Goal: Task Accomplishment & Management: Use online tool/utility

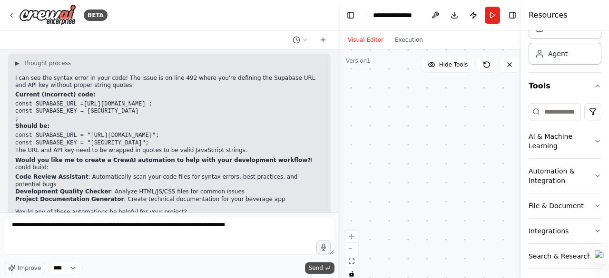
type textarea "**********"
click at [313, 268] on span "Send" at bounding box center [316, 268] width 14 height 8
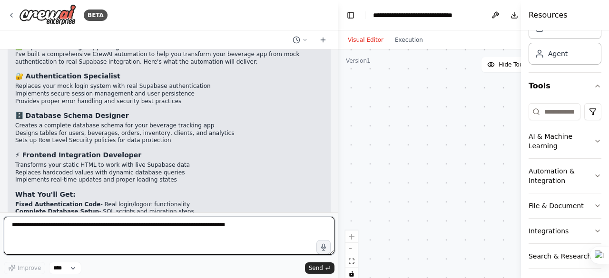
scroll to position [5066, 0]
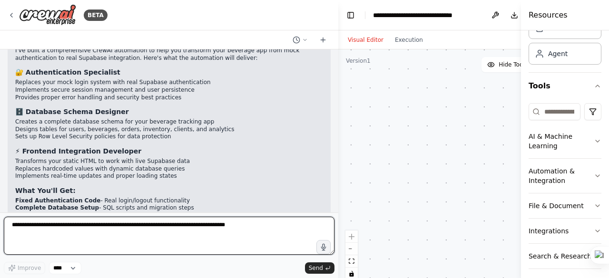
drag, startPoint x: 28, startPoint y: 226, endPoint x: 51, endPoint y: 214, distance: 26.6
click at [51, 214] on form "**********" at bounding box center [169, 246] width 338 height 66
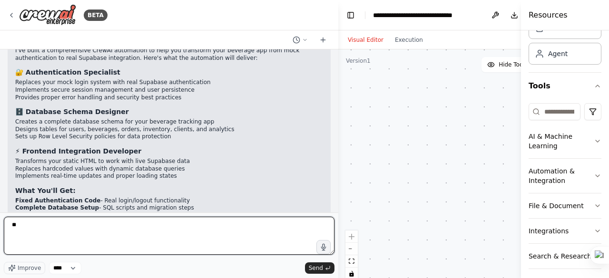
type textarea "***"
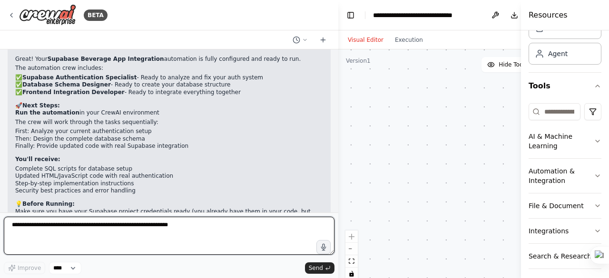
scroll to position [5340, 0]
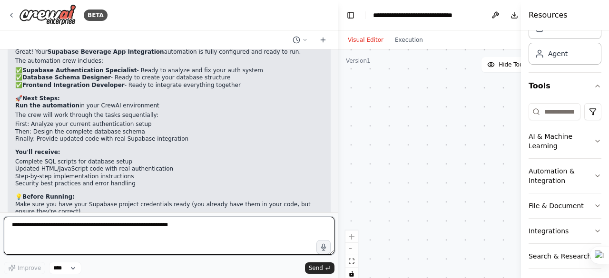
click at [67, 226] on textarea at bounding box center [169, 236] width 331 height 38
type textarea "***"
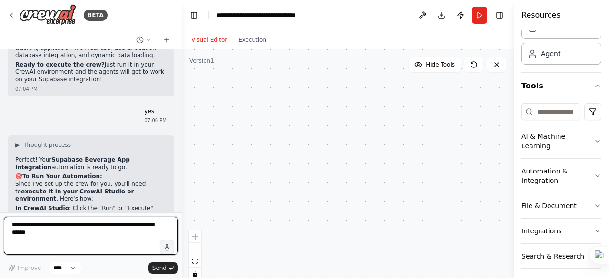
scroll to position [5877, 0]
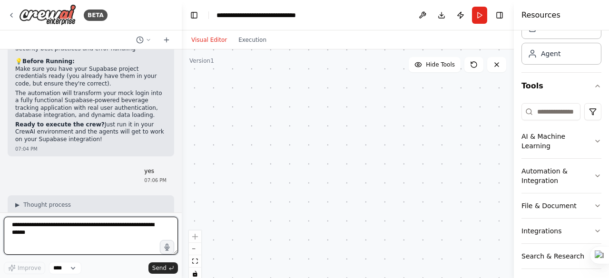
drag, startPoint x: 337, startPoint y: 117, endPoint x: 182, endPoint y: 117, distance: 155.1
click at [182, 117] on div "BETA ▶ Thought process Here are the table structures that your beverage app exp…" at bounding box center [304, 139] width 609 height 278
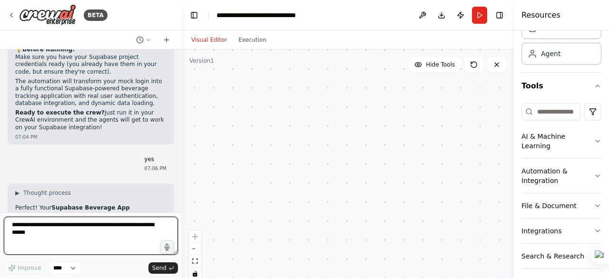
scroll to position [5841, 0]
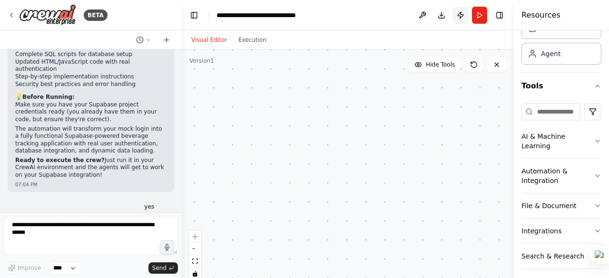
click at [463, 14] on button "Publish" at bounding box center [460, 15] width 15 height 17
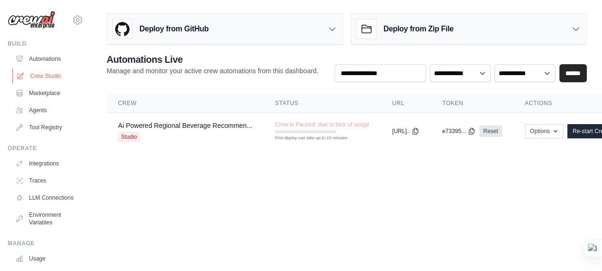
click at [42, 75] on link "Crew Studio" at bounding box center [48, 76] width 72 height 15
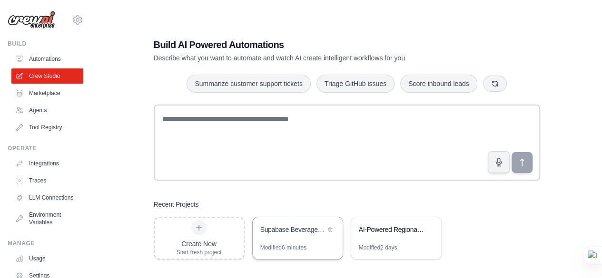
click at [287, 236] on div "Supabase Beverage App Integration" at bounding box center [292, 230] width 65 height 11
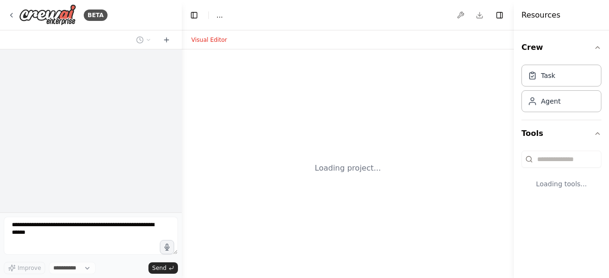
select select "****"
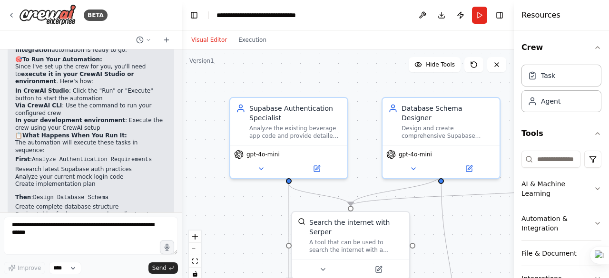
scroll to position [4879, 0]
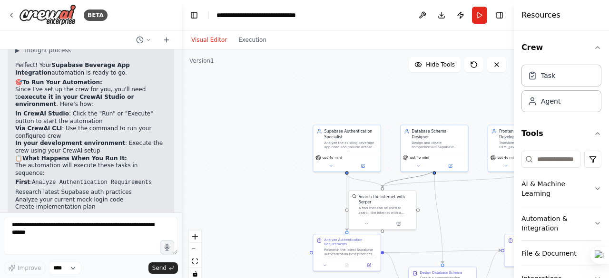
drag, startPoint x: 410, startPoint y: 178, endPoint x: 318, endPoint y: 115, distance: 111.5
click at [318, 115] on div ".deletable-edge-delete-btn { width: 20px; height: 20px; border: 0px solid #ffff…" at bounding box center [348, 168] width 332 height 238
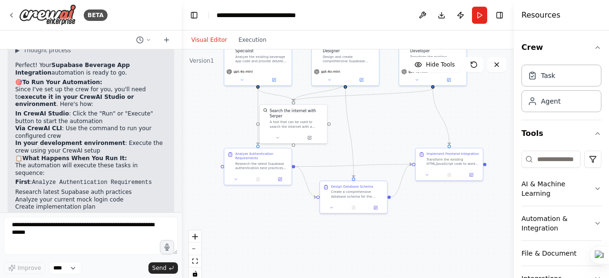
drag, startPoint x: 338, startPoint y: 185, endPoint x: 249, endPoint y: 98, distance: 123.8
click at [249, 98] on div ".deletable-edge-delete-btn { width: 20px; height: 20px; border: 0px solid #ffff…" at bounding box center [348, 168] width 332 height 238
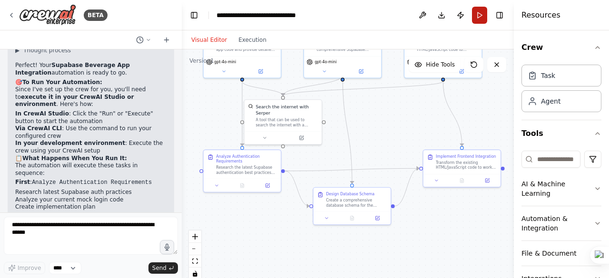
click at [481, 15] on button "Run" at bounding box center [479, 15] width 15 height 17
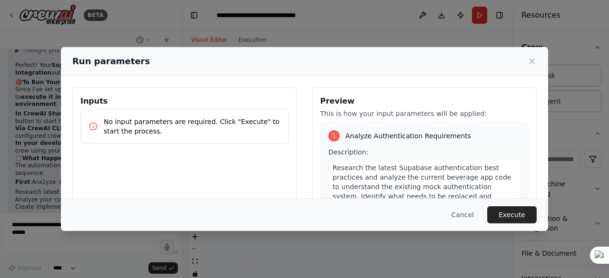
click at [515, 213] on button "Execute" at bounding box center [511, 214] width 49 height 17
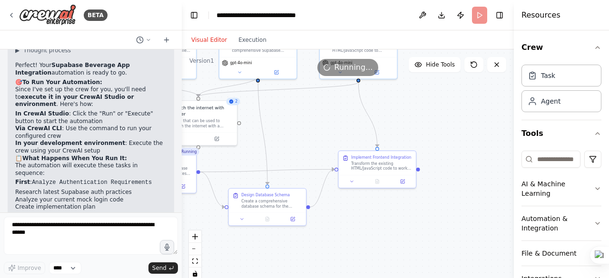
drag, startPoint x: 475, startPoint y: 125, endPoint x: 391, endPoint y: 126, distance: 84.7
click at [391, 126] on div ".deletable-edge-delete-btn { width: 20px; height: 20px; border: 0px solid #ffff…" at bounding box center [348, 168] width 332 height 238
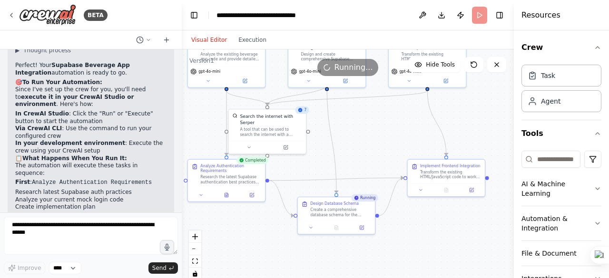
drag, startPoint x: 274, startPoint y: 147, endPoint x: 345, endPoint y: 155, distance: 70.8
click at [345, 155] on div ".deletable-edge-delete-btn { width: 20px; height: 20px; border: 0px solid #ffff…" at bounding box center [348, 168] width 332 height 238
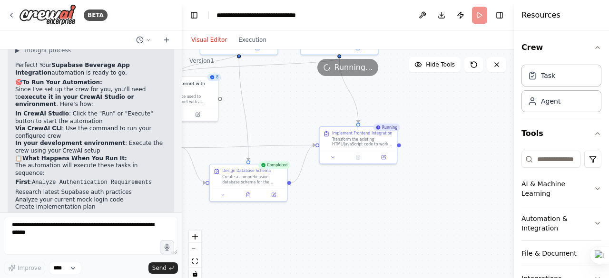
drag, startPoint x: 366, startPoint y: 153, endPoint x: 280, endPoint y: 122, distance: 91.8
click at [280, 122] on div ".deletable-edge-delete-btn { width: 20px; height: 20px; border: 0px solid #ffff…" at bounding box center [348, 168] width 332 height 238
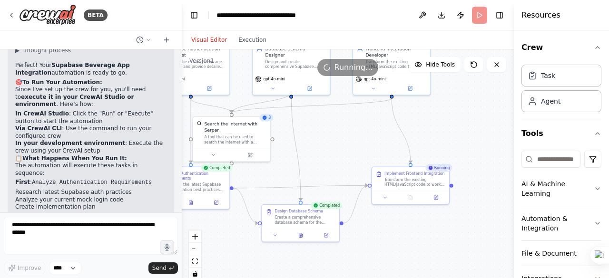
drag, startPoint x: 407, startPoint y: 102, endPoint x: 460, endPoint y: 142, distance: 66.5
click at [460, 142] on div ".deletable-edge-delete-btn { width: 20px; height: 20px; border: 0px solid #ffff…" at bounding box center [348, 168] width 332 height 238
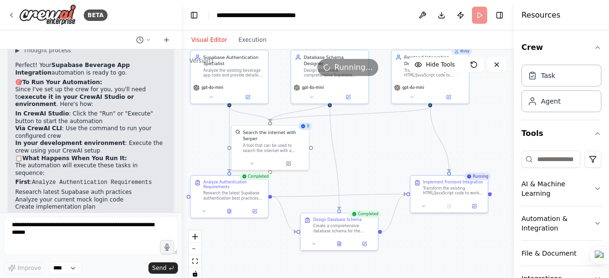
drag, startPoint x: 319, startPoint y: 133, endPoint x: 357, endPoint y: 141, distance: 39.0
click at [357, 141] on div ".deletable-edge-delete-btn { width: 20px; height: 20px; border: 0px solid #ffff…" at bounding box center [348, 168] width 332 height 238
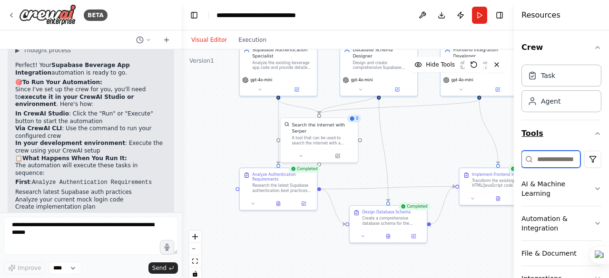
drag, startPoint x: 473, startPoint y: 151, endPoint x: 522, endPoint y: 142, distance: 49.7
click at [522, 142] on div "BETA Hello! I'm the CrewAI assistant. What kind of automation do you want to bu…" at bounding box center [304, 139] width 609 height 278
click at [365, 174] on div ".deletable-edge-delete-btn { width: 20px; height: 20px; border: 0px solid #ffff…" at bounding box center [348, 168] width 332 height 238
click at [478, 16] on button "Run" at bounding box center [479, 15] width 15 height 17
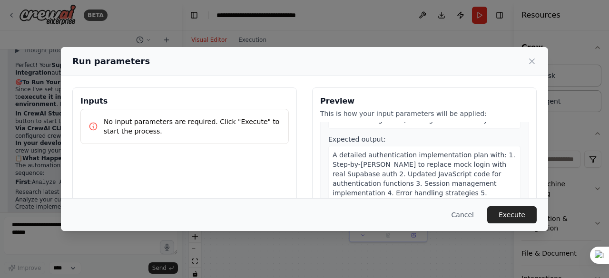
scroll to position [0, 0]
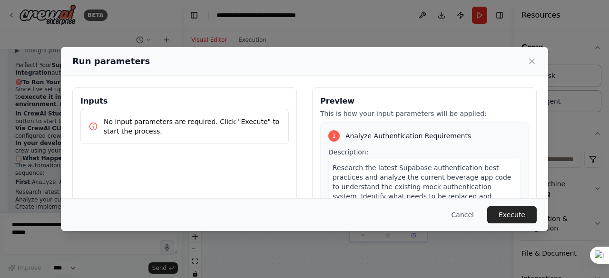
click at [510, 215] on button "Execute" at bounding box center [511, 214] width 49 height 17
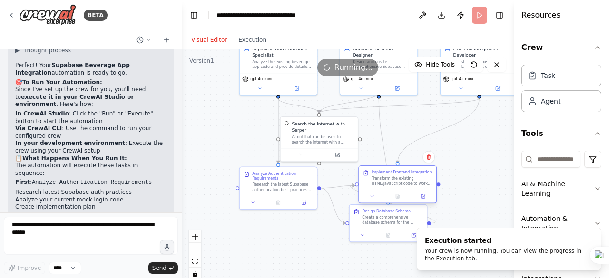
drag, startPoint x: 473, startPoint y: 190, endPoint x: 369, endPoint y: 187, distance: 103.7
click at [370, 187] on div "Implement Frontend Integration Transform the existing HTML/JavaScript code to w…" at bounding box center [397, 185] width 78 height 38
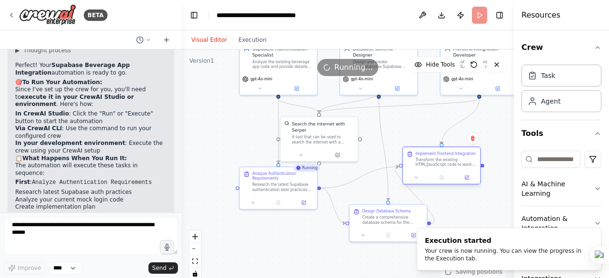
drag, startPoint x: 416, startPoint y: 181, endPoint x: 455, endPoint y: 166, distance: 41.9
click at [455, 166] on div "Transform the existing HTML/JavaScript code to work with real Supabase authenti…" at bounding box center [445, 162] width 61 height 10
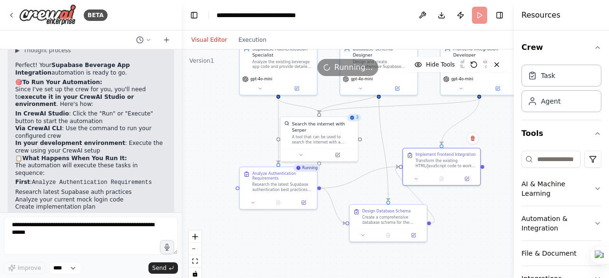
click at [459, 17] on button "Publish" at bounding box center [460, 15] width 15 height 17
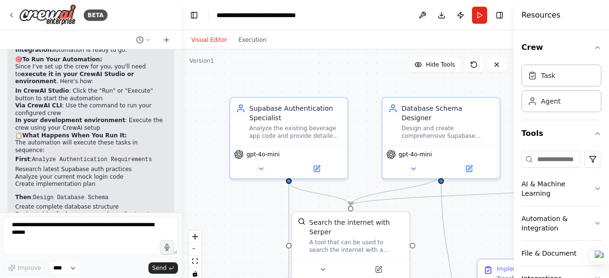
scroll to position [4879, 0]
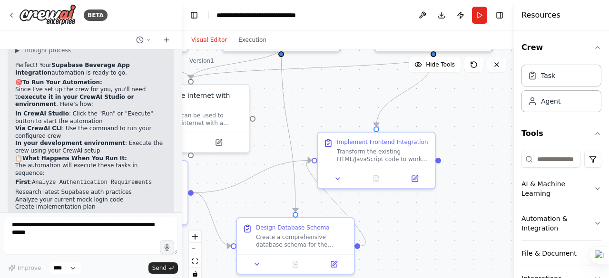
drag, startPoint x: 384, startPoint y: 180, endPoint x: 225, endPoint y: 53, distance: 204.2
click at [225, 53] on div ".deletable-edge-delete-btn { width: 20px; height: 20px; border: 0px solid #ffff…" at bounding box center [348, 168] width 332 height 238
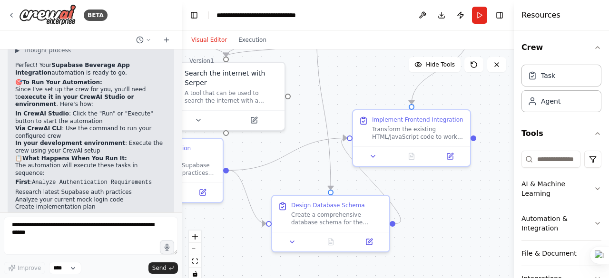
drag, startPoint x: 317, startPoint y: 164, endPoint x: 342, endPoint y: 159, distance: 25.3
click at [342, 159] on div ".deletable-edge-delete-btn { width: 20px; height: 20px; border: 0px solid #ffff…" at bounding box center [348, 168] width 332 height 238
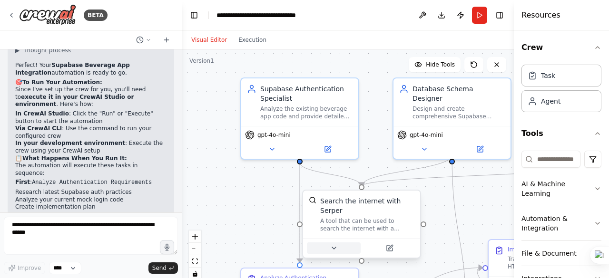
drag, startPoint x: 252, startPoint y: 141, endPoint x: 356, endPoint y: 240, distance: 143.0
click at [385, 273] on div ".deletable-edge-delete-btn { width: 20px; height: 20px; border: 0px solid #ffff…" at bounding box center [348, 168] width 332 height 238
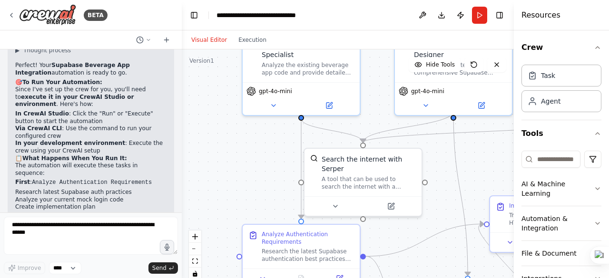
drag, startPoint x: 248, startPoint y: 196, endPoint x: 249, endPoint y: 153, distance: 43.8
click at [249, 153] on div ".deletable-edge-delete-btn { width: 20px; height: 20px; border: 0px solid #ffff…" at bounding box center [348, 168] width 332 height 238
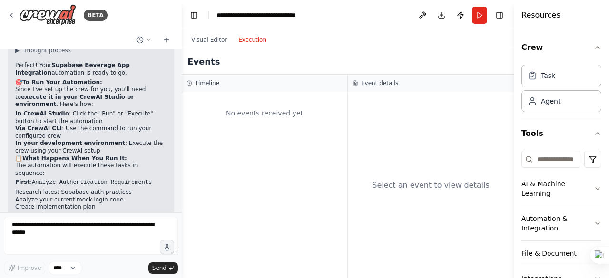
click at [248, 39] on button "Execution" at bounding box center [252, 39] width 39 height 11
drag, startPoint x: 264, startPoint y: 225, endPoint x: 310, endPoint y: 179, distance: 65.6
click at [310, 179] on div "No events received yet" at bounding box center [265, 185] width 166 height 186
drag, startPoint x: 188, startPoint y: 185, endPoint x: 226, endPoint y: 187, distance: 38.1
click at [226, 186] on div "No events received yet" at bounding box center [265, 185] width 166 height 186
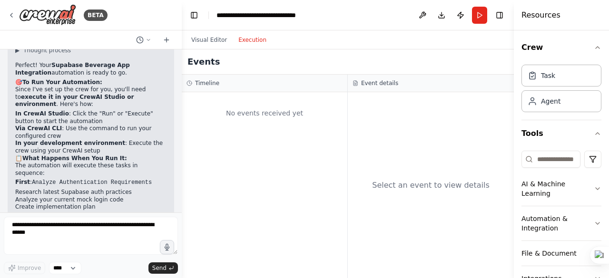
click at [480, 17] on button "Run" at bounding box center [479, 15] width 15 height 17
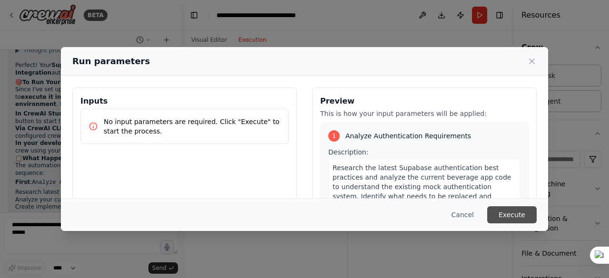
click at [509, 213] on button "Execute" at bounding box center [511, 214] width 49 height 17
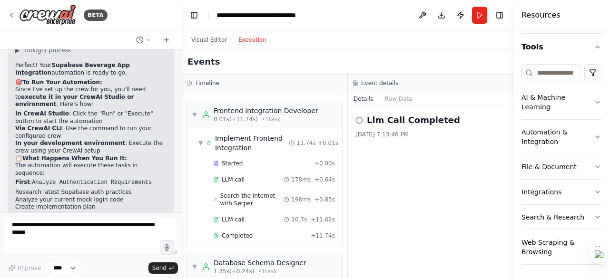
scroll to position [285, 0]
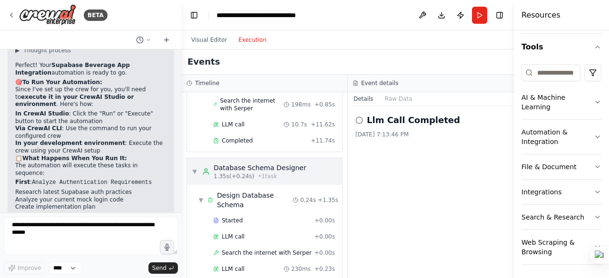
click at [195, 168] on span "▼" at bounding box center [195, 172] width 6 height 8
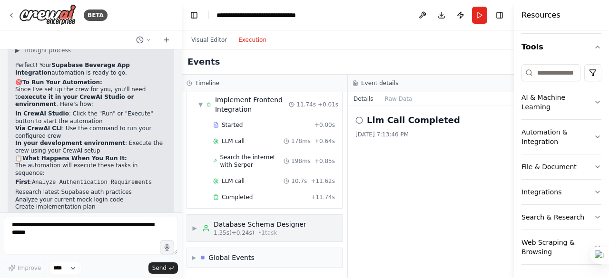
scroll to position [214, 0]
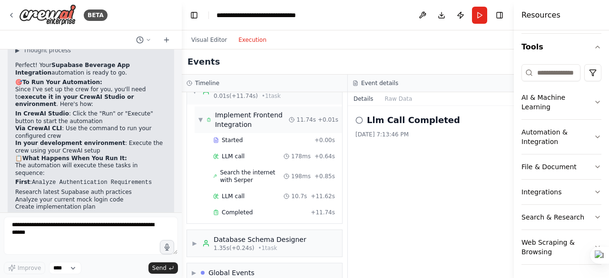
click at [198, 116] on span "▼" at bounding box center [200, 120] width 4 height 8
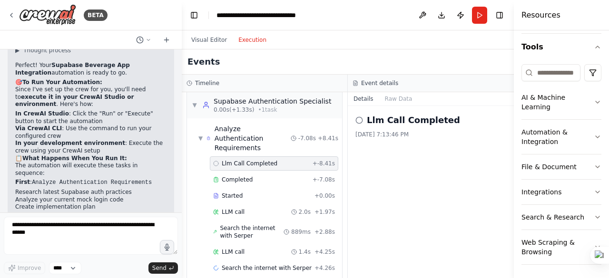
scroll to position [0, 0]
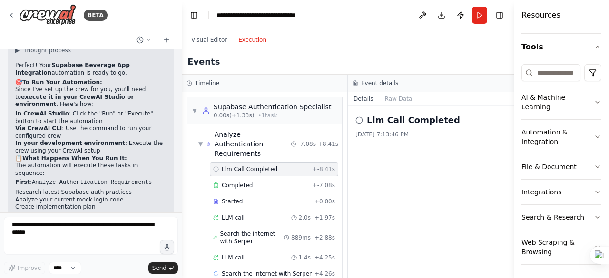
click at [348, 144] on div "Llm Call Completed 8/12/2025, 7:13:46 PM" at bounding box center [431, 192] width 166 height 172
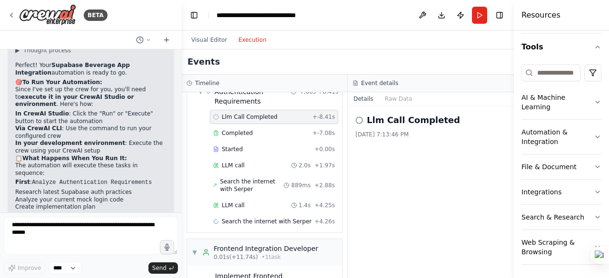
scroll to position [127, 0]
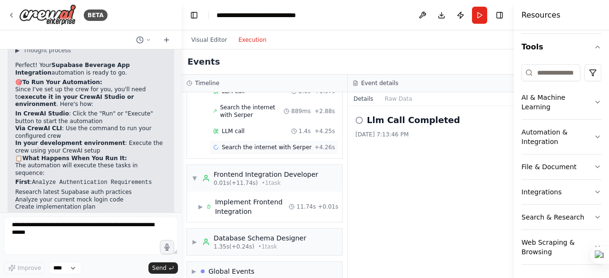
click at [250, 144] on span "Search the internet with Serper" at bounding box center [267, 148] width 90 height 8
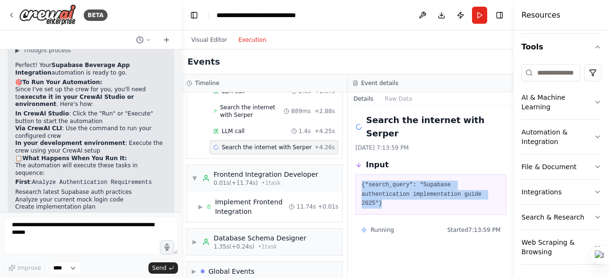
drag, startPoint x: 362, startPoint y: 171, endPoint x: 463, endPoint y: 178, distance: 101.5
click at [463, 181] on pre "{"search_query": "Supabase authentication implementation guide 2025"}" at bounding box center [431, 195] width 138 height 28
copy pre "{"search_query": "Supabase authentication implementation guide 2025"}"
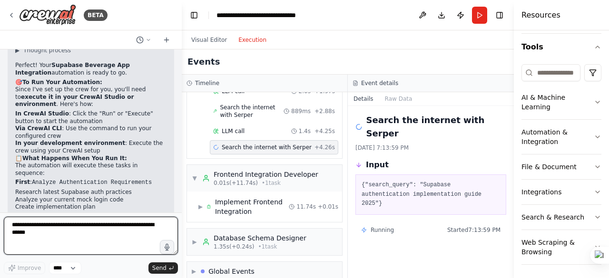
click at [35, 225] on textarea at bounding box center [91, 236] width 174 height 38
paste textarea "**********"
type textarea "**********"
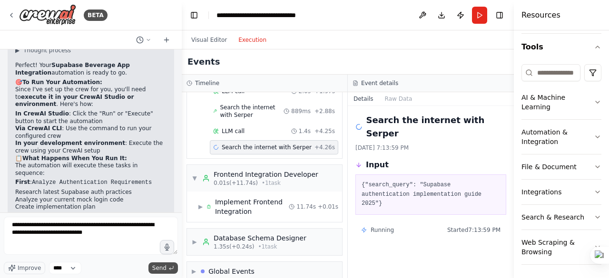
click at [159, 267] on span "Send" at bounding box center [159, 268] width 14 height 8
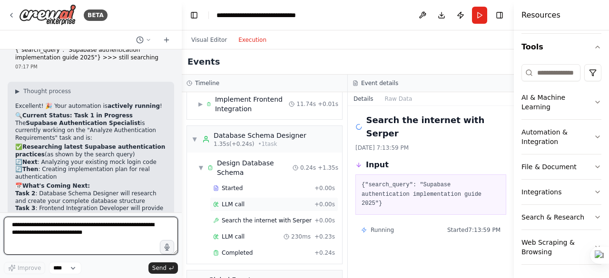
scroll to position [236, 0]
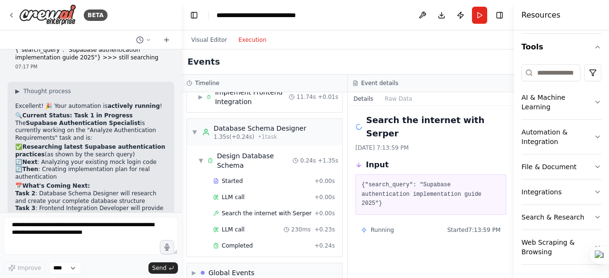
click at [435, 249] on div "Search the internet with Serper 8/12/2025, 7:13:59 PM Input {"search_query": "S…" at bounding box center [431, 192] width 166 height 172
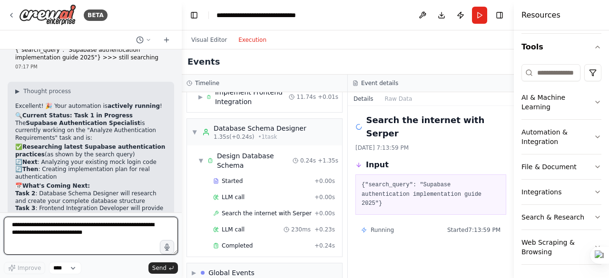
click at [26, 226] on textarea "**********" at bounding box center [91, 236] width 174 height 38
type textarea "**********"
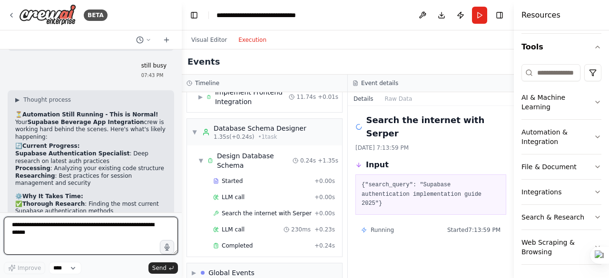
scroll to position [5547, 0]
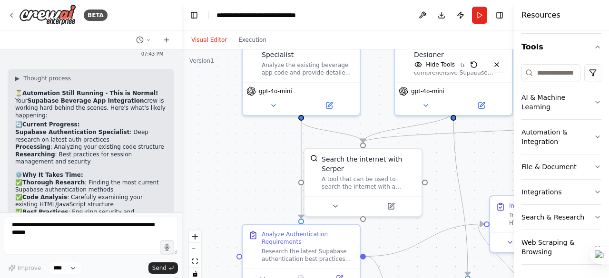
click at [201, 40] on button "Visual Editor" at bounding box center [209, 39] width 47 height 11
drag, startPoint x: 248, startPoint y: 141, endPoint x: 219, endPoint y: 112, distance: 41.4
click at [219, 112] on div ".deletable-edge-delete-btn { width: 20px; height: 20px; border: 0px solid #ffff…" at bounding box center [348, 168] width 332 height 238
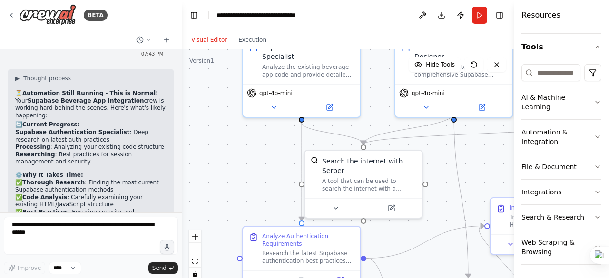
drag, startPoint x: 219, startPoint y: 112, endPoint x: 200, endPoint y: 134, distance: 28.7
click at [200, 134] on div ".deletable-edge-delete-btn { width: 20px; height: 20px; border: 0px solid #ffff…" at bounding box center [348, 168] width 332 height 238
drag, startPoint x: 261, startPoint y: 142, endPoint x: 205, endPoint y: 137, distance: 56.3
click at [205, 137] on div ".deletable-edge-delete-btn { width: 20px; height: 20px; border: 0px solid #ffff…" at bounding box center [348, 168] width 332 height 238
click at [248, 143] on div ".deletable-edge-delete-btn { width: 20px; height: 20px; border: 0px solid #ffff…" at bounding box center [348, 168] width 332 height 238
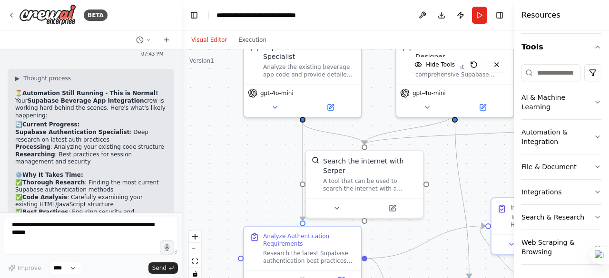
drag, startPoint x: 248, startPoint y: 143, endPoint x: 228, endPoint y: 158, distance: 25.1
click at [228, 158] on div ".deletable-edge-delete-btn { width: 20px; height: 20px; border: 0px solid #ffff…" at bounding box center [348, 168] width 332 height 238
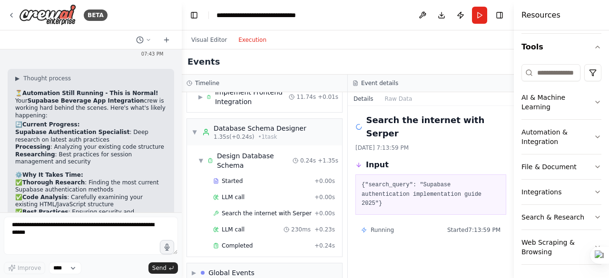
click at [246, 39] on button "Execution" at bounding box center [252, 39] width 39 height 11
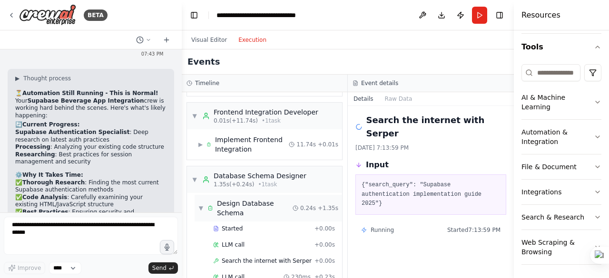
scroll to position [236, 0]
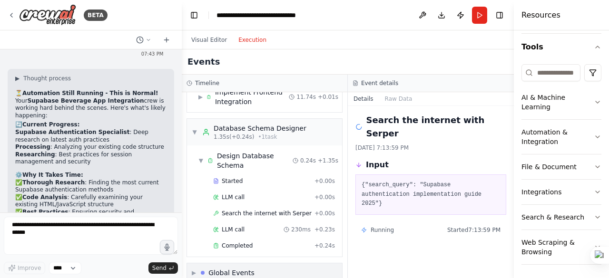
click at [196, 269] on span "▶" at bounding box center [194, 273] width 4 height 8
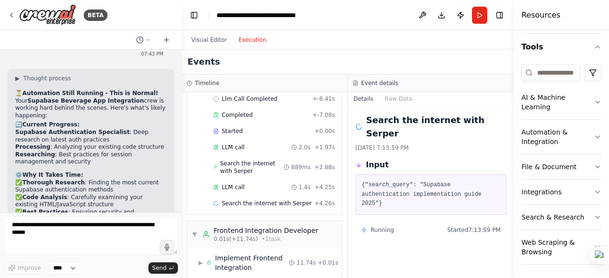
scroll to position [80, 0]
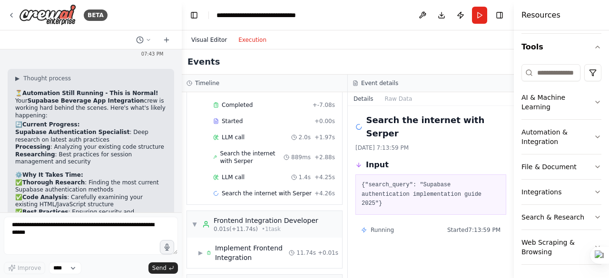
click at [209, 39] on button "Visual Editor" at bounding box center [209, 39] width 47 height 11
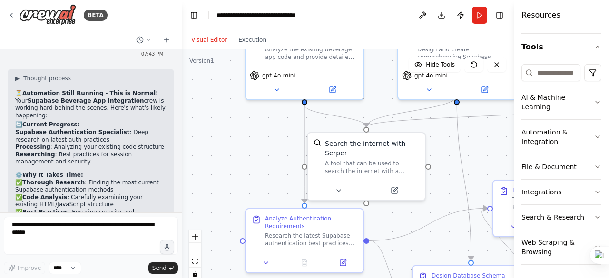
drag, startPoint x: 400, startPoint y: 215, endPoint x: 399, endPoint y: 202, distance: 13.3
click at [400, 205] on div ".deletable-edge-delete-btn { width: 20px; height: 20px; border: 0px solid #ffff…" at bounding box center [348, 168] width 332 height 238
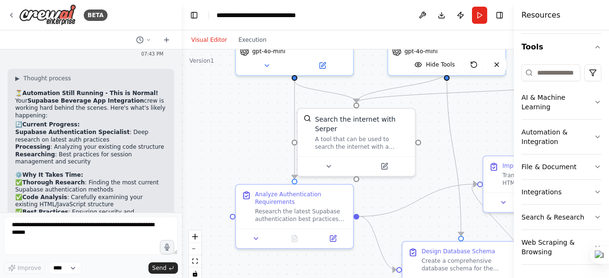
drag, startPoint x: 398, startPoint y: 217, endPoint x: 377, endPoint y: 185, distance: 39.2
click at [377, 186] on div ".deletable-edge-delete-btn { width: 20px; height: 20px; border: 0px solid #ffff…" at bounding box center [348, 168] width 332 height 238
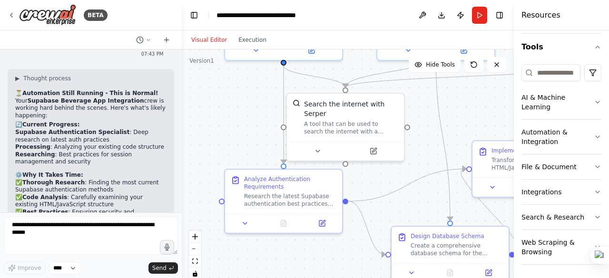
drag, startPoint x: 388, startPoint y: 218, endPoint x: 365, endPoint y: 160, distance: 62.5
click at [365, 161] on div ".deletable-edge-delete-btn { width: 20px; height: 20px; border: 0px solid #ffff…" at bounding box center [348, 168] width 332 height 238
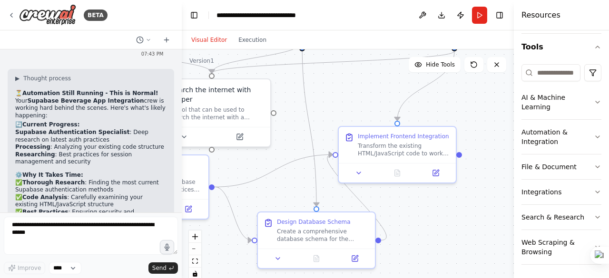
drag, startPoint x: 382, startPoint y: 157, endPoint x: 271, endPoint y: 199, distance: 118.8
click at [271, 199] on div ".deletable-edge-delete-btn { width: 20px; height: 20px; border: 0px solid #ffff…" at bounding box center [348, 168] width 332 height 238
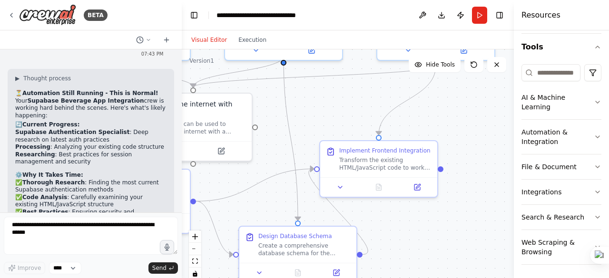
drag, startPoint x: 407, startPoint y: 191, endPoint x: 388, endPoint y: 205, distance: 23.4
click at [388, 205] on div ".deletable-edge-delete-btn { width: 20px; height: 20px; border: 0px solid #ffff…" at bounding box center [348, 168] width 332 height 238
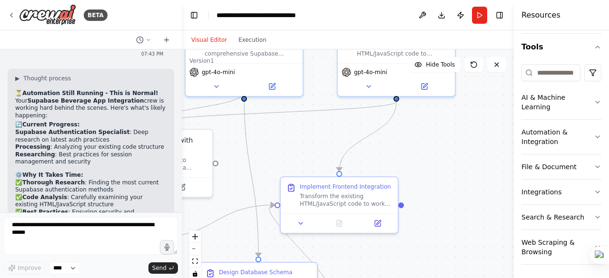
drag, startPoint x: 420, startPoint y: 208, endPoint x: 378, endPoint y: 245, distance: 55.9
click at [378, 246] on div ".deletable-edge-delete-btn { width: 20px; height: 20px; border: 0px solid #ffff…" at bounding box center [348, 168] width 332 height 238
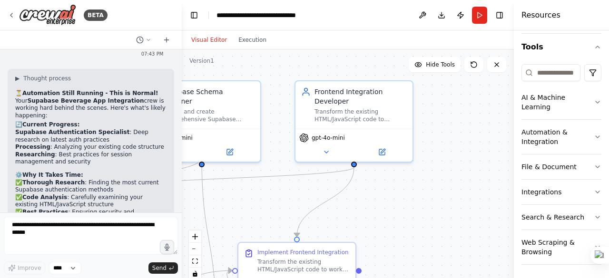
drag, startPoint x: 417, startPoint y: 179, endPoint x: 388, endPoint y: 229, distance: 57.8
click at [376, 244] on div ".deletable-edge-delete-btn { width: 20px; height: 20px; border: 0px solid #ffff…" at bounding box center [348, 168] width 332 height 238
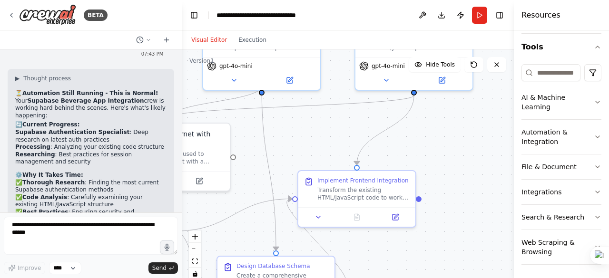
drag, startPoint x: 411, startPoint y: 210, endPoint x: 471, endPoint y: 132, distance: 98.1
click at [471, 132] on div ".deletable-edge-delete-btn { width: 20px; height: 20px; border: 0px solid #ffff…" at bounding box center [348, 168] width 332 height 238
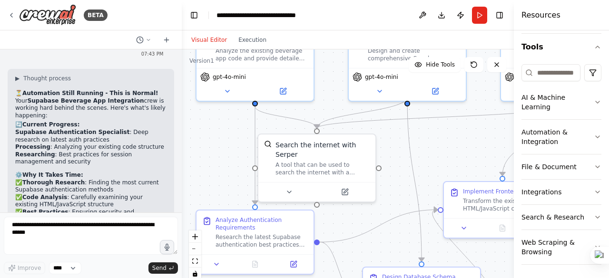
drag, startPoint x: 324, startPoint y: 135, endPoint x: 471, endPoint y: 151, distance: 147.4
click at [471, 151] on div ".deletable-edge-delete-btn { width: 20px; height: 20px; border: 0px solid #ffff…" at bounding box center [348, 168] width 332 height 238
click at [389, 193] on div ".deletable-edge-delete-btn { width: 20px; height: 20px; border: 0px solid #ffff…" at bounding box center [348, 168] width 332 height 238
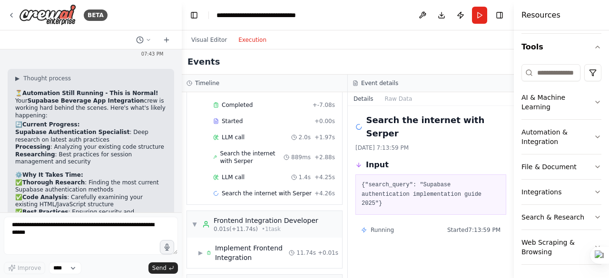
click at [247, 39] on button "Execution" at bounding box center [252, 39] width 39 height 11
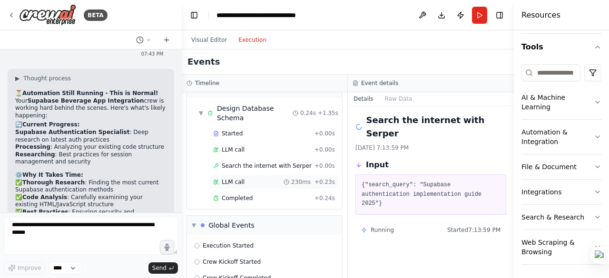
scroll to position [305, 0]
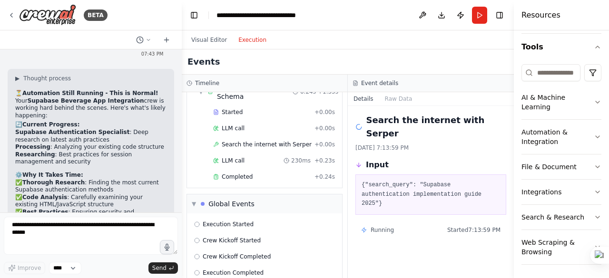
click at [361, 99] on button "Details" at bounding box center [363, 98] width 31 height 13
click at [402, 98] on button "Raw Data" at bounding box center [398, 98] width 39 height 13
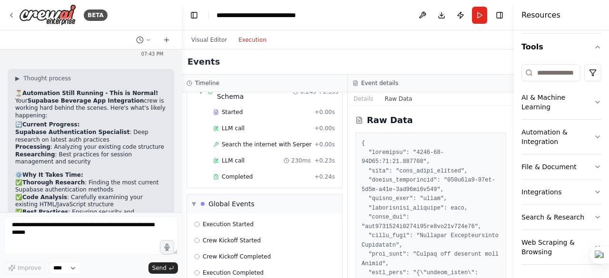
drag, startPoint x: 512, startPoint y: 132, endPoint x: 501, endPoint y: 140, distance: 13.2
click at [511, 188] on button "Toggle Sidebar" at bounding box center [514, 139] width 8 height 278
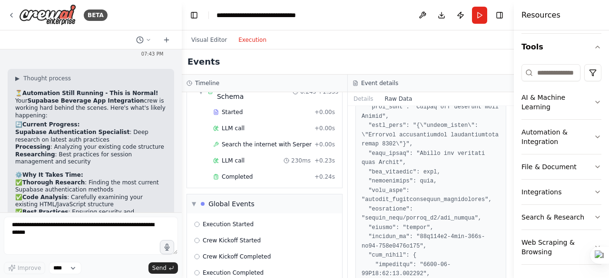
scroll to position [0, 0]
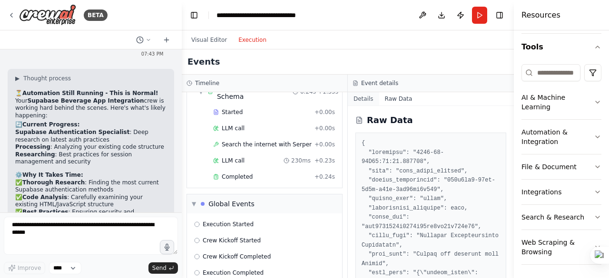
click at [362, 100] on button "Details" at bounding box center [363, 98] width 31 height 13
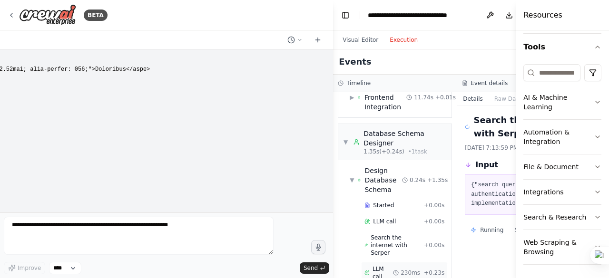
scroll to position [1579, 0]
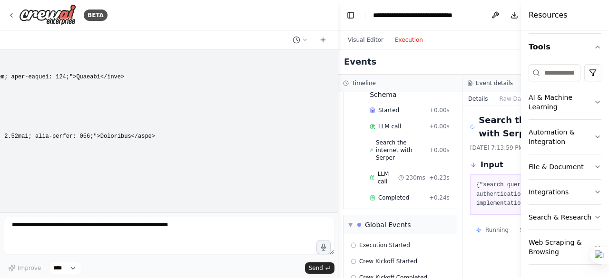
drag, startPoint x: 179, startPoint y: 147, endPoint x: 335, endPoint y: 151, distance: 156.1
click at [393, 150] on div "BETA Hello! I'm the CrewAI assistant. What kind of automation do you want to bu…" at bounding box center [304, 139] width 609 height 278
drag, startPoint x: 38, startPoint y: 169, endPoint x: 89, endPoint y: 152, distance: 54.3
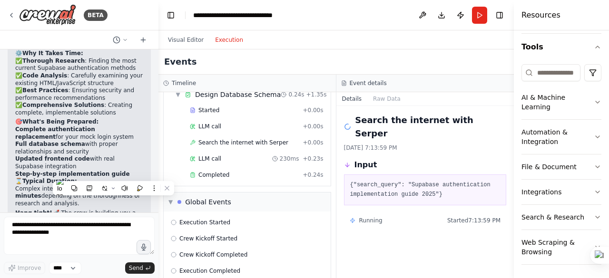
scroll to position [5974, 0]
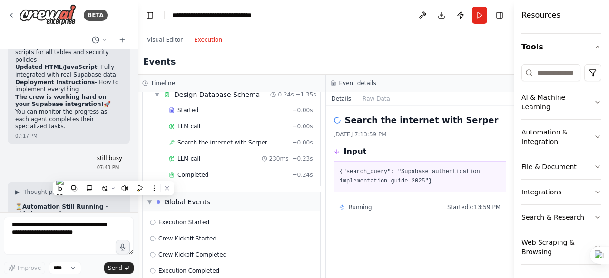
drag, startPoint x: 337, startPoint y: 89, endPoint x: 137, endPoint y: 100, distance: 199.6
click at [137, 100] on div "BETA Hello! I'm the CrewAI assistant. What kind of automation do you want to bu…" at bounding box center [304, 139] width 609 height 278
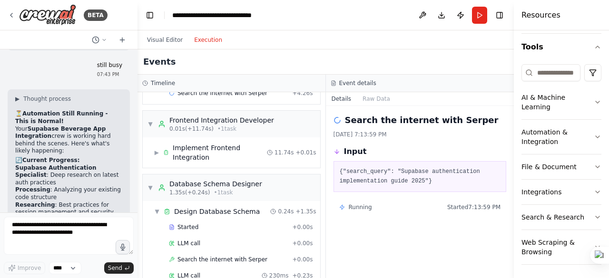
scroll to position [169, 0]
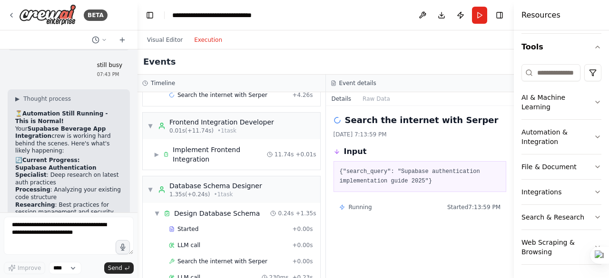
click at [334, 117] on icon at bounding box center [337, 120] width 10 height 10
click at [336, 122] on icon at bounding box center [337, 120] width 11 height 11
click at [336, 122] on icon at bounding box center [337, 121] width 8 height 8
click at [420, 138] on div "Search the internet with Serper 8/12/2025, 7:13:59 PM Input {"search_query": "S…" at bounding box center [420, 192] width 188 height 172
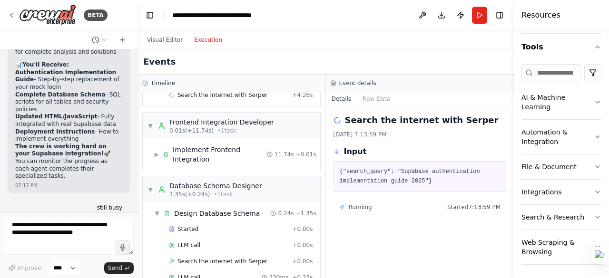
scroll to position [5877, 0]
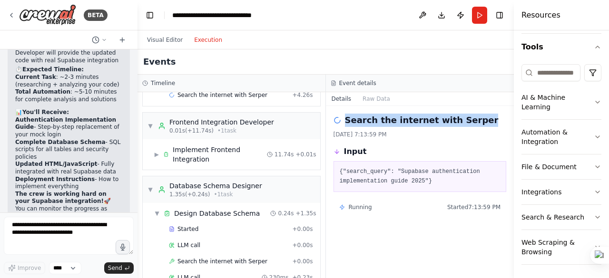
drag, startPoint x: 338, startPoint y: 121, endPoint x: 470, endPoint y: 118, distance: 131.8
click at [470, 118] on div "Search the internet with Serper" at bounding box center [419, 120] width 173 height 13
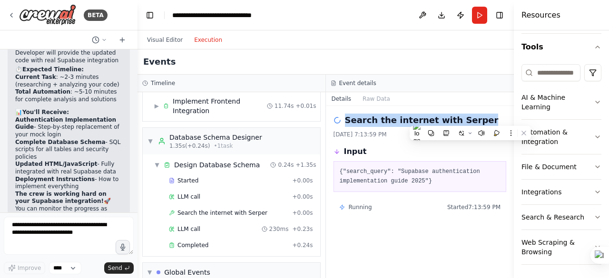
scroll to position [226, 0]
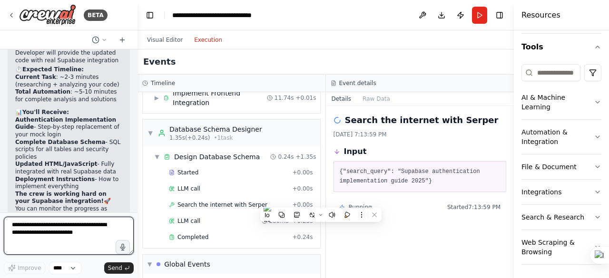
click at [20, 225] on textarea at bounding box center [69, 236] width 130 height 38
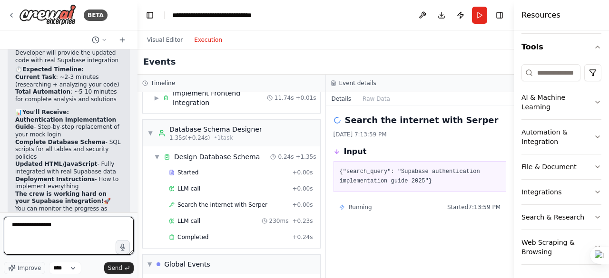
type textarea "**********"
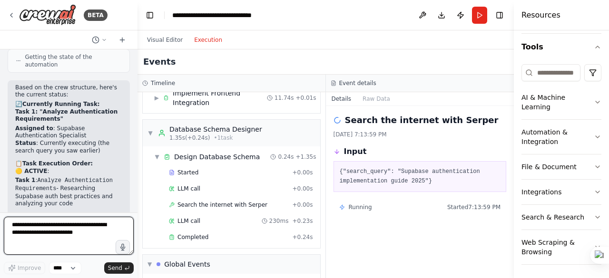
scroll to position [6555, 0]
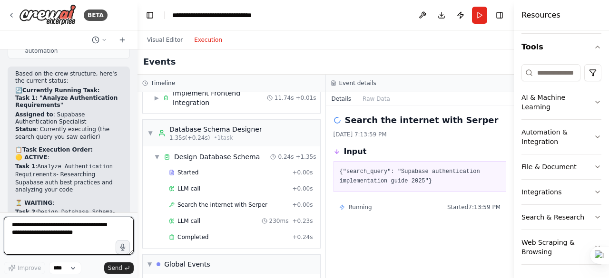
click at [22, 230] on textarea at bounding box center [69, 236] width 130 height 38
type textarea "**********"
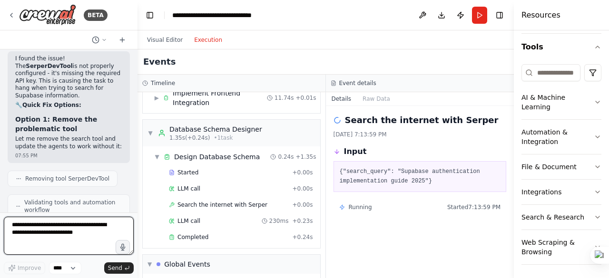
scroll to position [7073, 0]
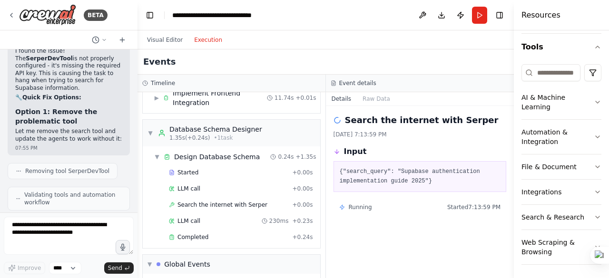
click at [200, 37] on button "Execution" at bounding box center [207, 39] width 39 height 11
click at [170, 40] on button "Visual Editor" at bounding box center [164, 39] width 47 height 11
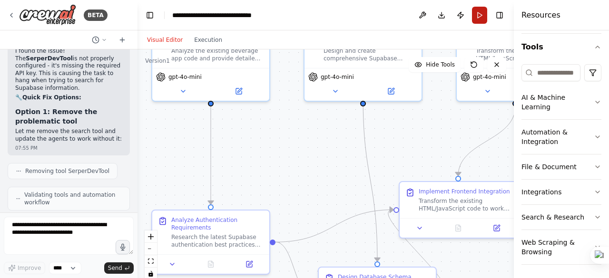
click at [480, 13] on button "Run" at bounding box center [479, 15] width 15 height 17
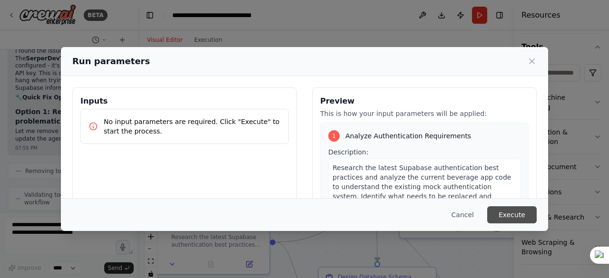
click at [507, 212] on button "Execute" at bounding box center [511, 214] width 49 height 17
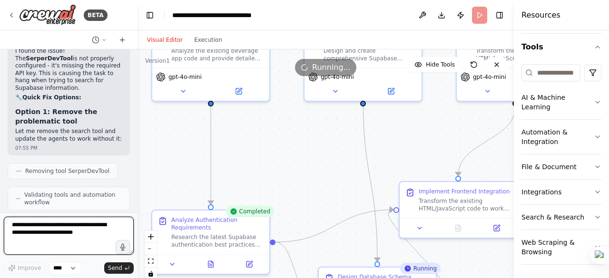
click at [23, 222] on textarea at bounding box center [69, 236] width 130 height 38
type textarea "*******"
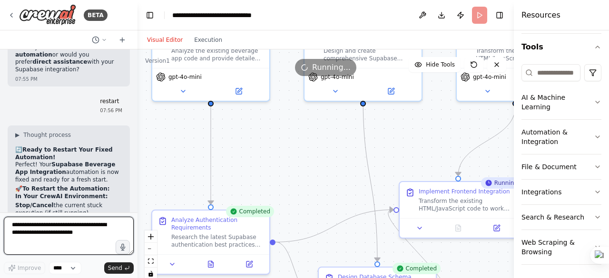
scroll to position [7454, 0]
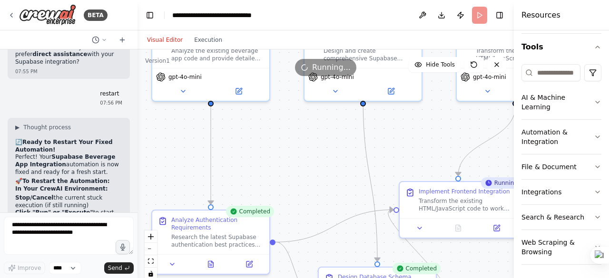
click at [328, 69] on span "Running..." at bounding box center [331, 67] width 39 height 11
click at [480, 14] on header "**********" at bounding box center [325, 15] width 376 height 30
click at [202, 39] on button "Execution" at bounding box center [207, 39] width 39 height 11
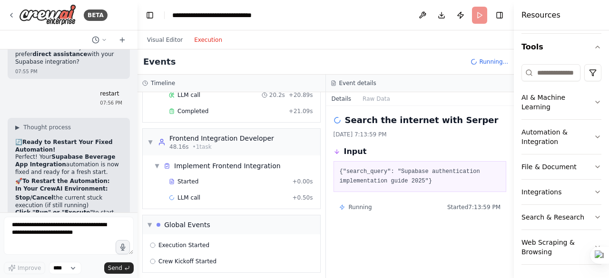
click at [480, 11] on header "**********" at bounding box center [325, 15] width 376 height 30
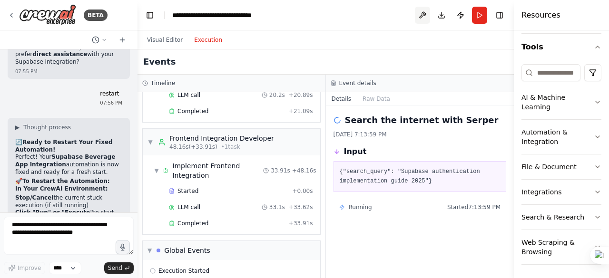
click at [425, 12] on button at bounding box center [422, 15] width 15 height 17
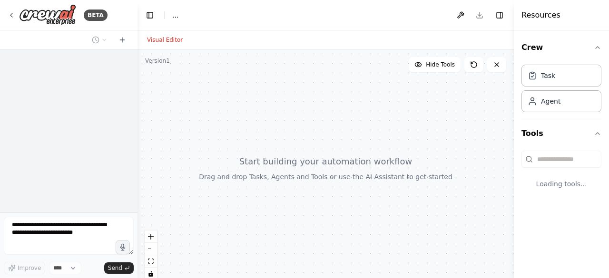
select select "****"
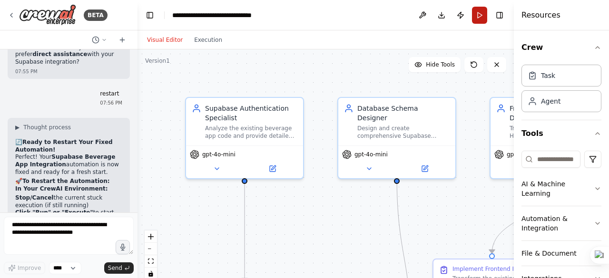
click at [477, 16] on button "Run" at bounding box center [479, 15] width 15 height 17
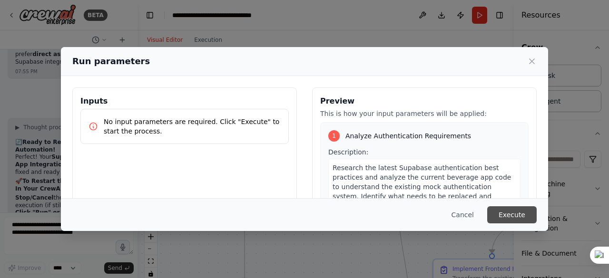
click at [518, 212] on button "Execute" at bounding box center [511, 214] width 49 height 17
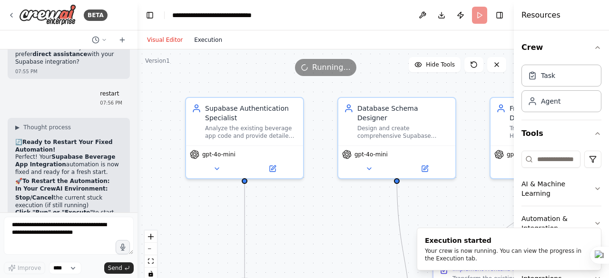
click at [202, 39] on button "Execution" at bounding box center [207, 39] width 39 height 11
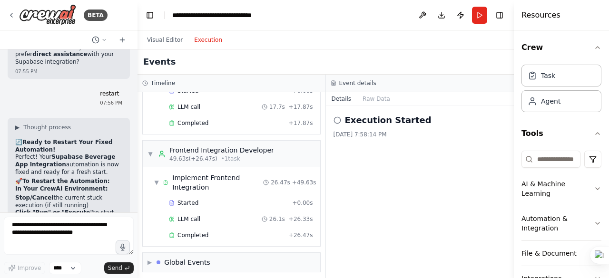
scroll to position [172, 0]
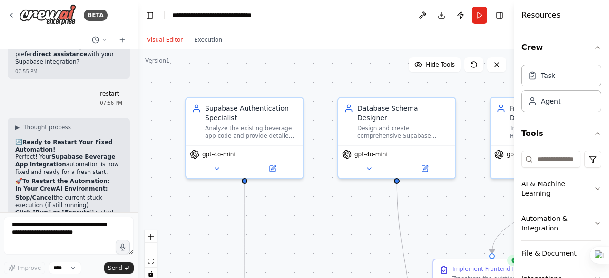
click at [164, 37] on button "Visual Editor" at bounding box center [164, 39] width 47 height 11
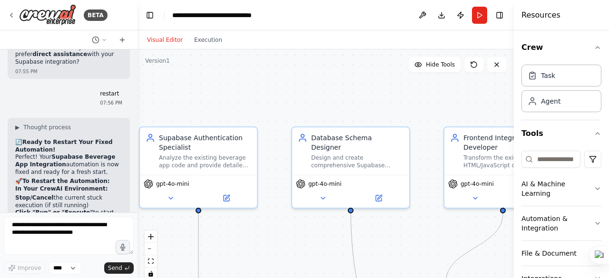
drag, startPoint x: 342, startPoint y: 225, endPoint x: 286, endPoint y: 225, distance: 55.7
click at [287, 228] on div ".deletable-edge-delete-btn { width: 20px; height: 20px; border: 0px solid #ffff…" at bounding box center [325, 168] width 376 height 238
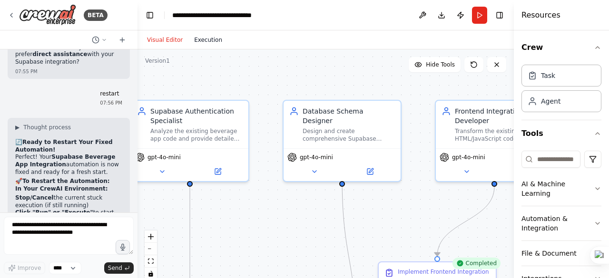
click at [200, 41] on button "Execution" at bounding box center [207, 39] width 39 height 11
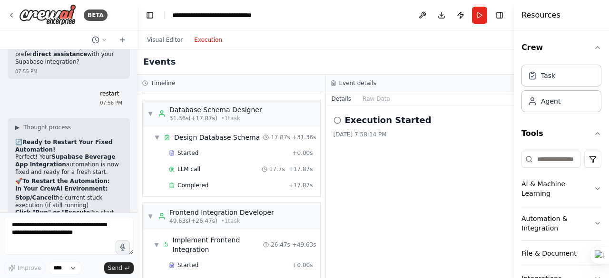
scroll to position [0, 0]
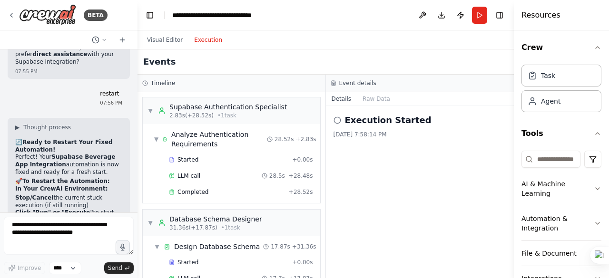
click at [343, 98] on button "Details" at bounding box center [341, 98] width 31 height 13
click at [372, 100] on button "Raw Data" at bounding box center [376, 98] width 39 height 13
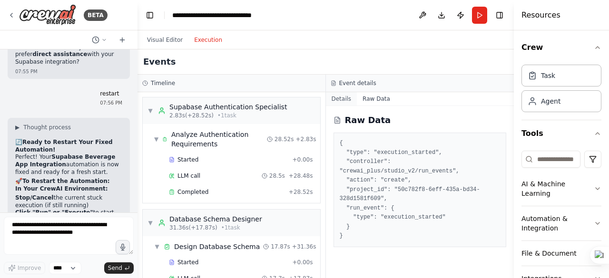
click at [336, 100] on button "Details" at bounding box center [341, 98] width 31 height 13
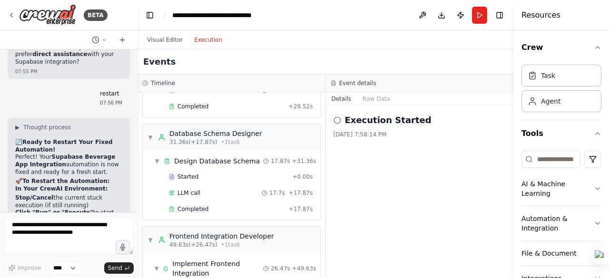
scroll to position [172, 0]
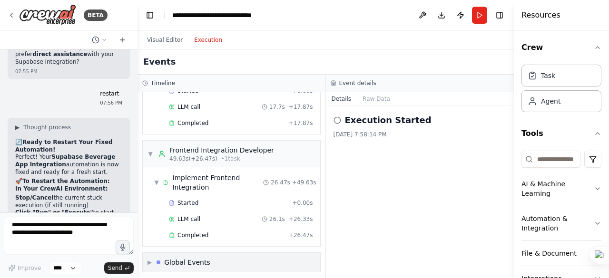
click at [151, 259] on span "▶" at bounding box center [149, 263] width 4 height 8
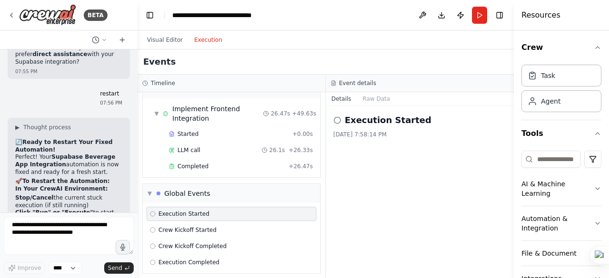
click at [154, 211] on icon at bounding box center [153, 214] width 6 height 6
click at [174, 226] on span "Crew Kickoff Started" at bounding box center [187, 230] width 58 height 8
click at [187, 207] on div "Execution Started" at bounding box center [232, 214] width 170 height 14
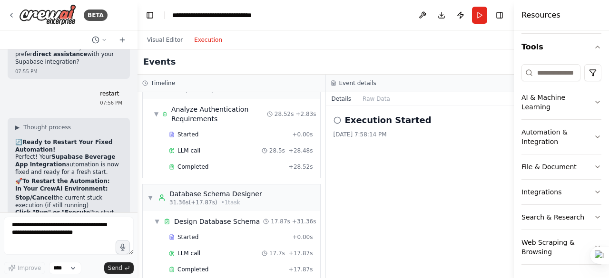
scroll to position [0, 0]
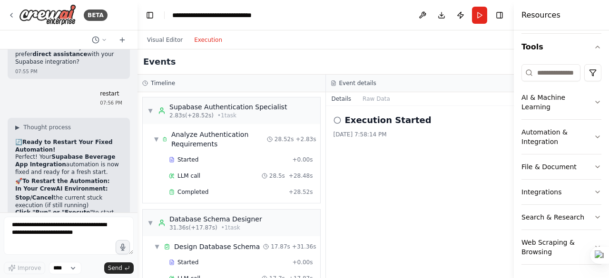
click at [343, 98] on button "Details" at bounding box center [341, 98] width 31 height 13
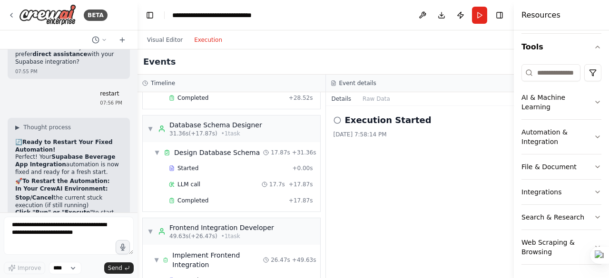
scroll to position [241, 0]
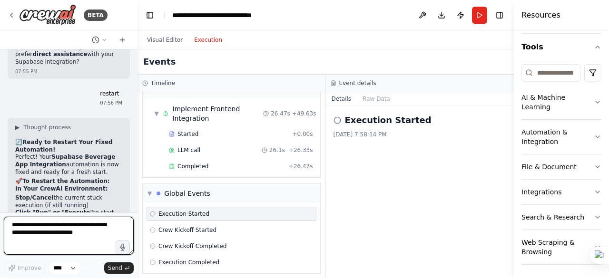
click at [19, 229] on textarea at bounding box center [69, 236] width 130 height 38
type textarea "**********"
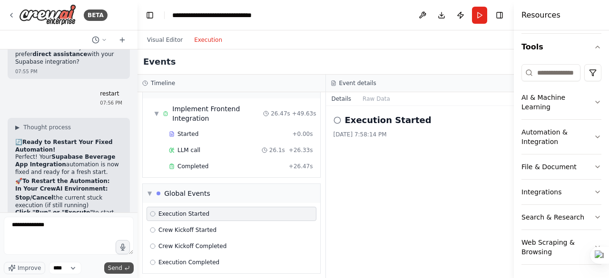
click at [117, 264] on button "Send" at bounding box center [118, 268] width 29 height 11
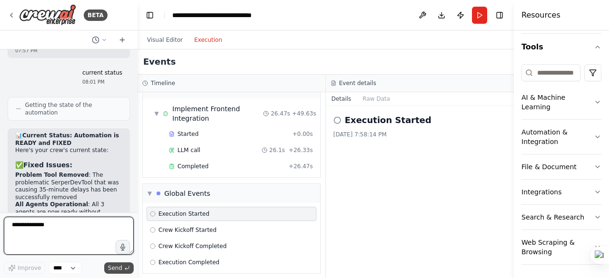
scroll to position [7886, 0]
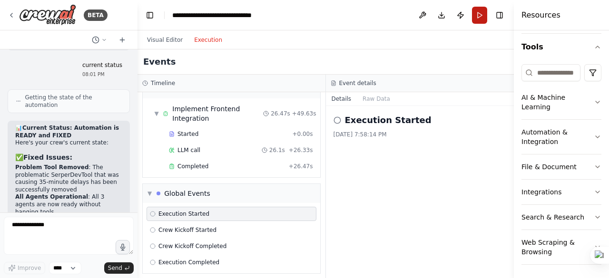
click at [477, 15] on button "Run" at bounding box center [479, 15] width 15 height 17
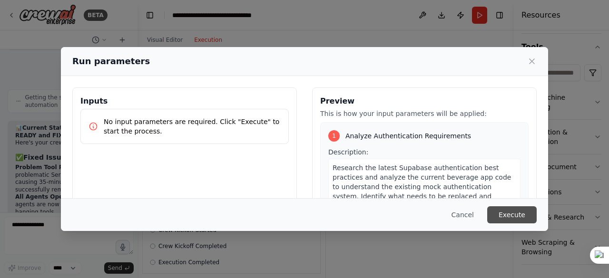
click at [503, 214] on button "Execute" at bounding box center [511, 214] width 49 height 17
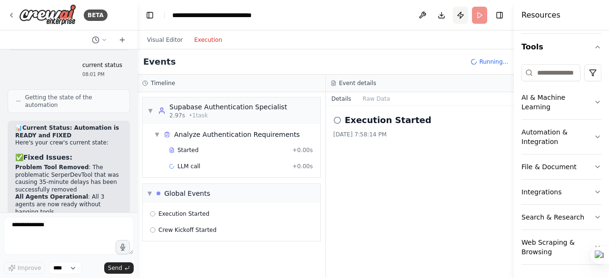
click at [460, 15] on button "Publish" at bounding box center [460, 15] width 15 height 17
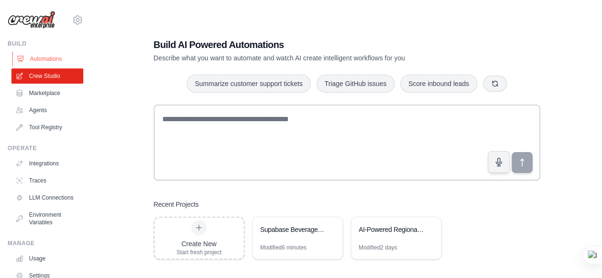
click at [45, 60] on link "Automations" at bounding box center [48, 58] width 72 height 15
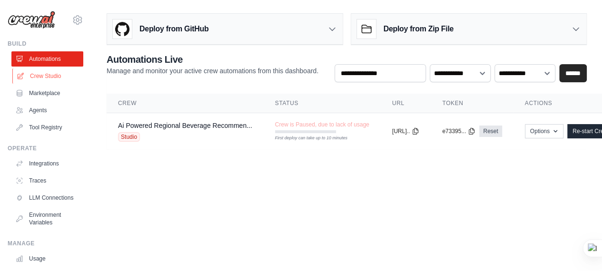
click at [40, 78] on link "Crew Studio" at bounding box center [48, 76] width 72 height 15
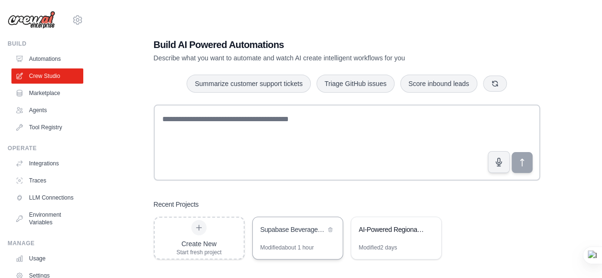
click at [300, 231] on div "Supabase Beverage App Integration" at bounding box center [292, 230] width 65 height 10
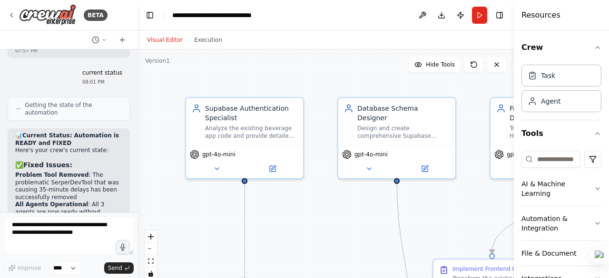
scroll to position [7886, 0]
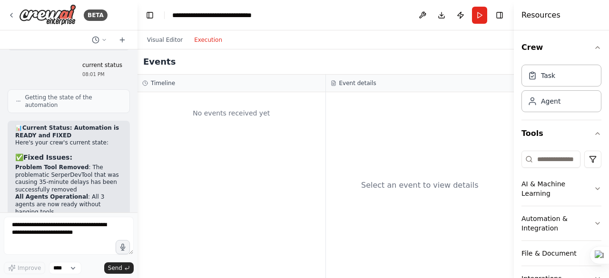
click at [207, 39] on button "Execution" at bounding box center [207, 39] width 39 height 11
click at [202, 39] on button "Execution" at bounding box center [207, 39] width 39 height 11
click at [500, 13] on button "Toggle Right Sidebar" at bounding box center [499, 15] width 13 height 13
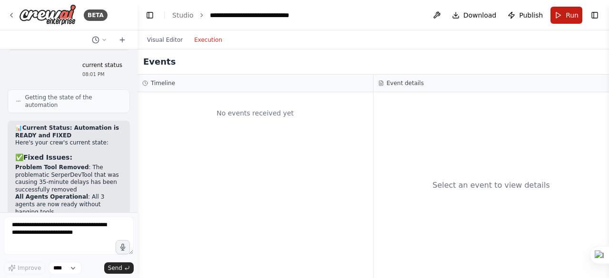
click at [568, 16] on span "Run" at bounding box center [572, 15] width 13 height 10
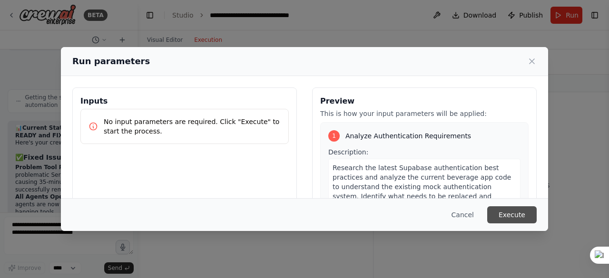
click at [505, 218] on button "Execute" at bounding box center [511, 214] width 49 height 17
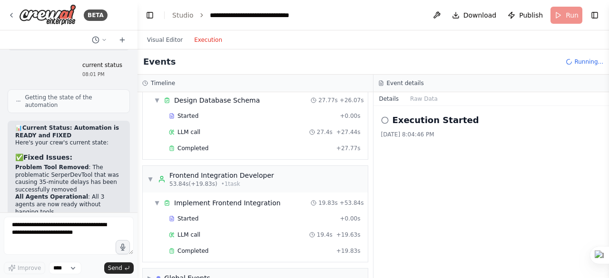
scroll to position [153, 0]
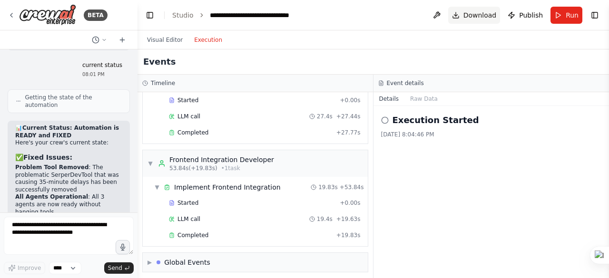
click at [475, 14] on span "Download" at bounding box center [479, 15] width 33 height 10
click at [30, 227] on textarea at bounding box center [69, 236] width 130 height 38
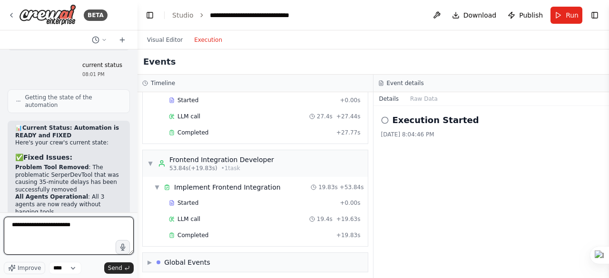
type textarea "**********"
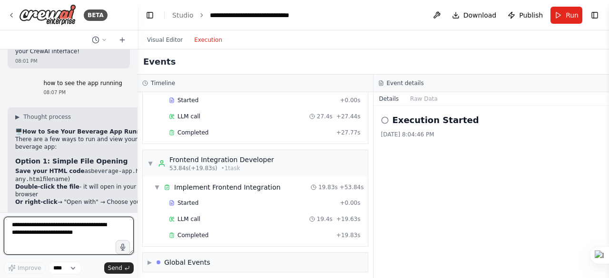
scroll to position [8325, 0]
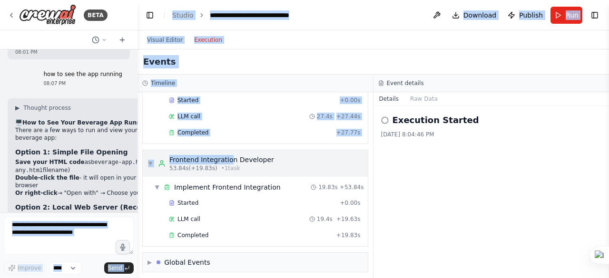
drag, startPoint x: 128, startPoint y: 137, endPoint x: 204, endPoint y: 151, distance: 76.3
click at [227, 147] on div "BETA Hello! I'm the CrewAI assistant. What kind of automation do you want to bu…" at bounding box center [304, 139] width 609 height 278
click at [245, 104] on div "Started + 0.00s" at bounding box center [265, 100] width 198 height 14
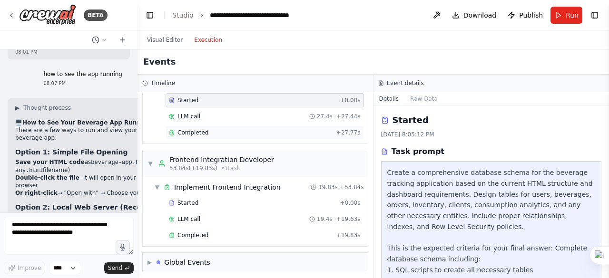
click at [302, 136] on div "Completed + 27.77s" at bounding box center [265, 133] width 198 height 14
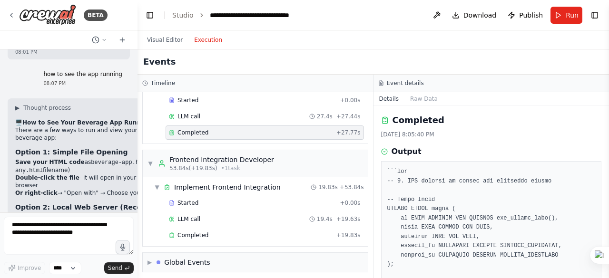
drag, startPoint x: 606, startPoint y: 123, endPoint x: 608, endPoint y: 143, distance: 20.1
click at [608, 143] on html "BETA Hello! I'm the CrewAI assistant. What kind of automation do you want to bu…" at bounding box center [304, 139] width 609 height 278
click at [605, 275] on button "Toggle Sidebar" at bounding box center [609, 139] width 8 height 278
drag, startPoint x: 606, startPoint y: 125, endPoint x: 605, endPoint y: 141, distance: 16.7
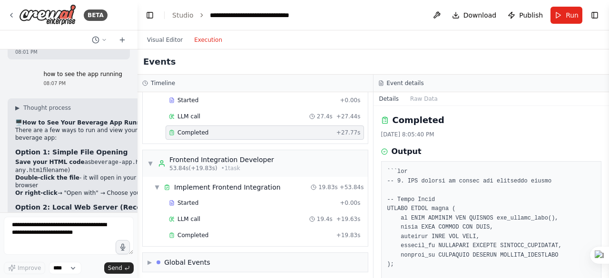
click at [605, 140] on button "Toggle Sidebar" at bounding box center [609, 139] width 8 height 278
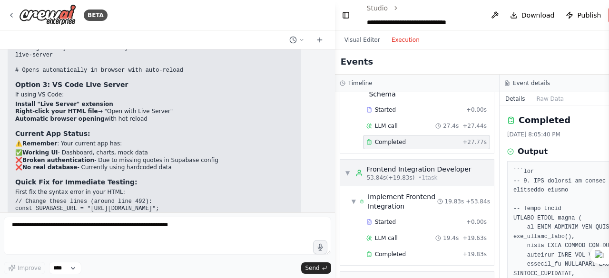
scroll to position [6588, 0]
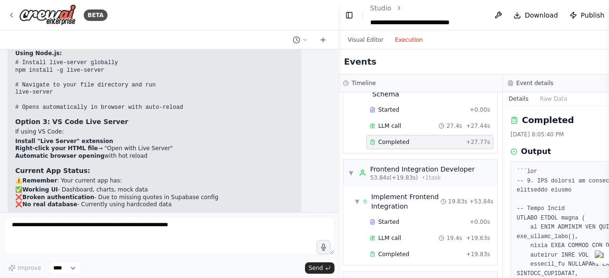
drag, startPoint x: 135, startPoint y: 138, endPoint x: 388, endPoint y: 175, distance: 255.7
click at [388, 175] on div "BETA Hello! I'm the CrewAI assistant. What kind of automation do you want to bu…" at bounding box center [304, 139] width 609 height 278
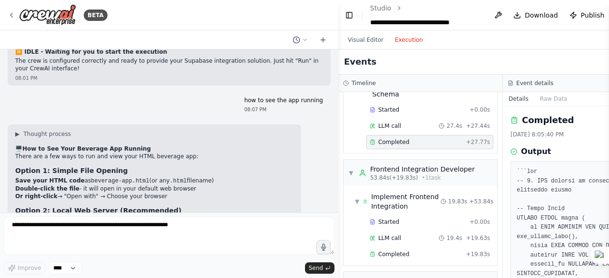
scroll to position [6303, 0]
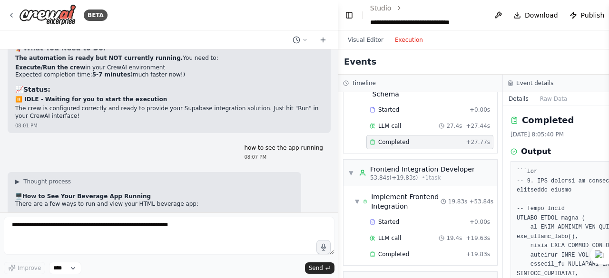
click at [49, 141] on div "how to see the app running 08:07 PM" at bounding box center [169, 153] width 323 height 24
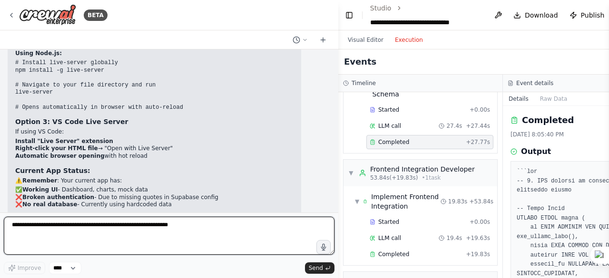
click at [35, 226] on textarea at bounding box center [169, 236] width 331 height 38
type textarea "**********"
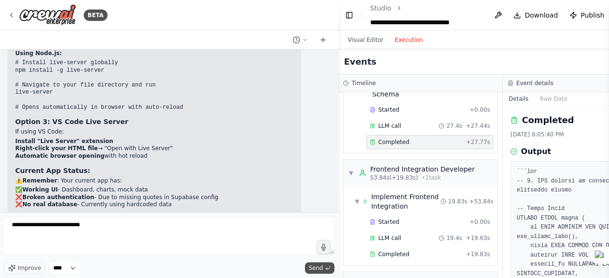
click at [311, 264] on button "Send" at bounding box center [319, 268] width 29 height 11
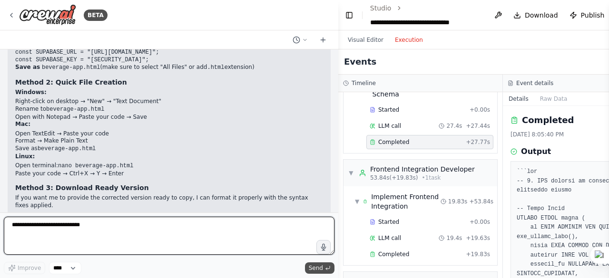
scroll to position [6941, 0]
type textarea "***"
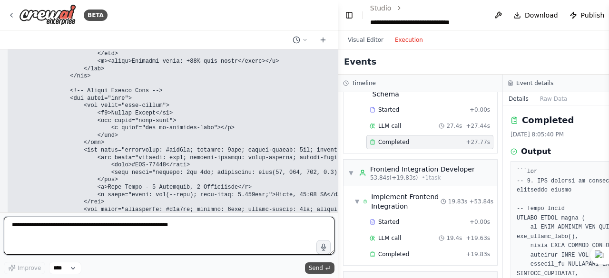
scroll to position [10342, 0]
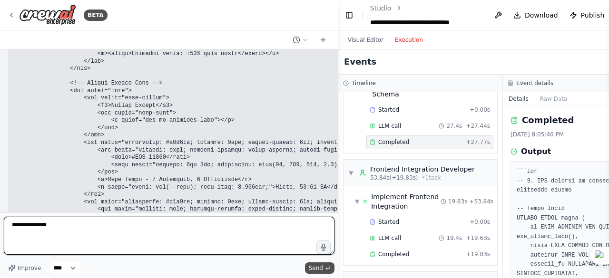
type textarea "**********"
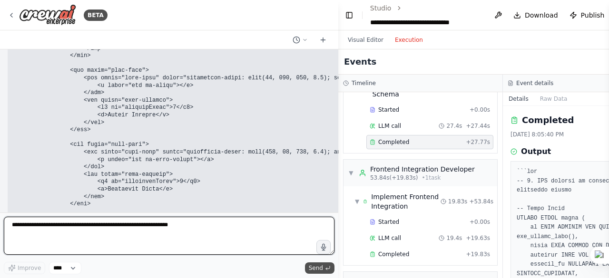
scroll to position [13077, 0]
